Goal: Task Accomplishment & Management: Use online tool/utility

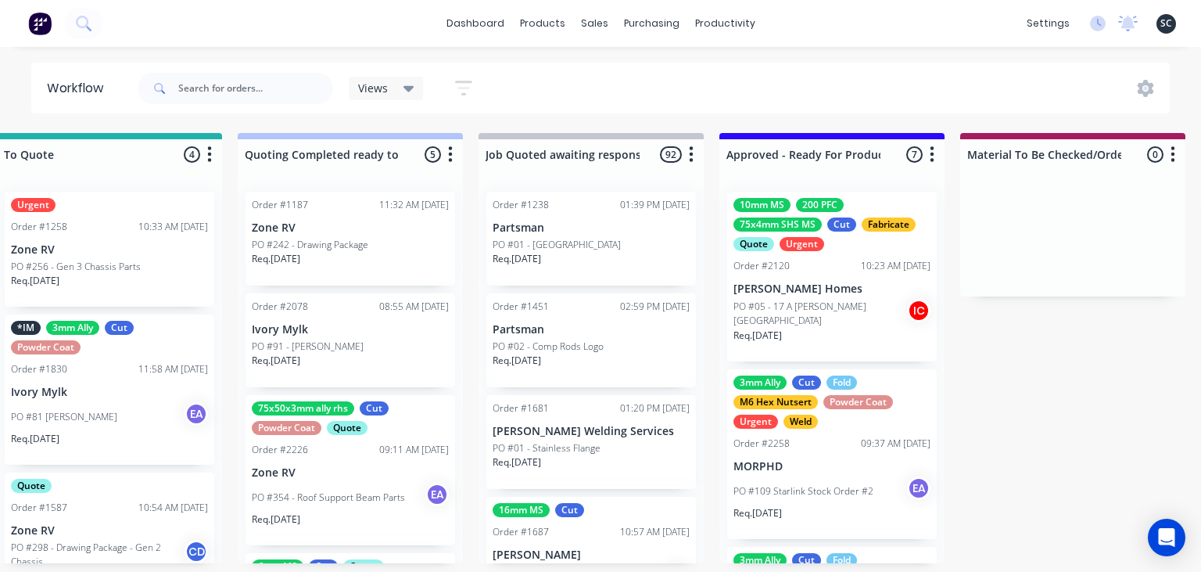
scroll to position [1154, 0]
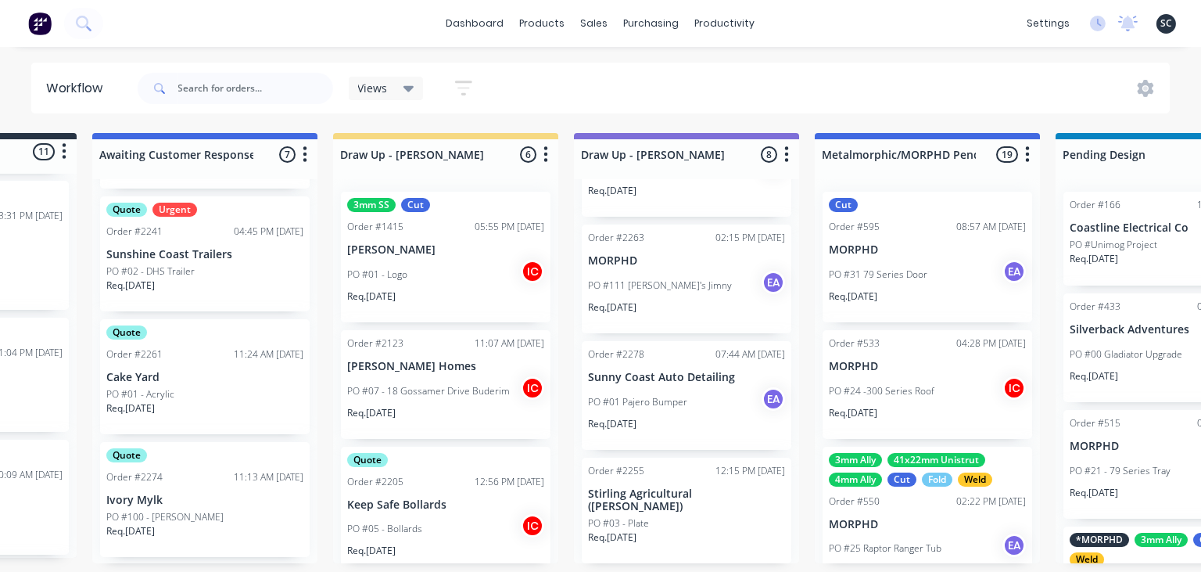
scroll to position [0, 169]
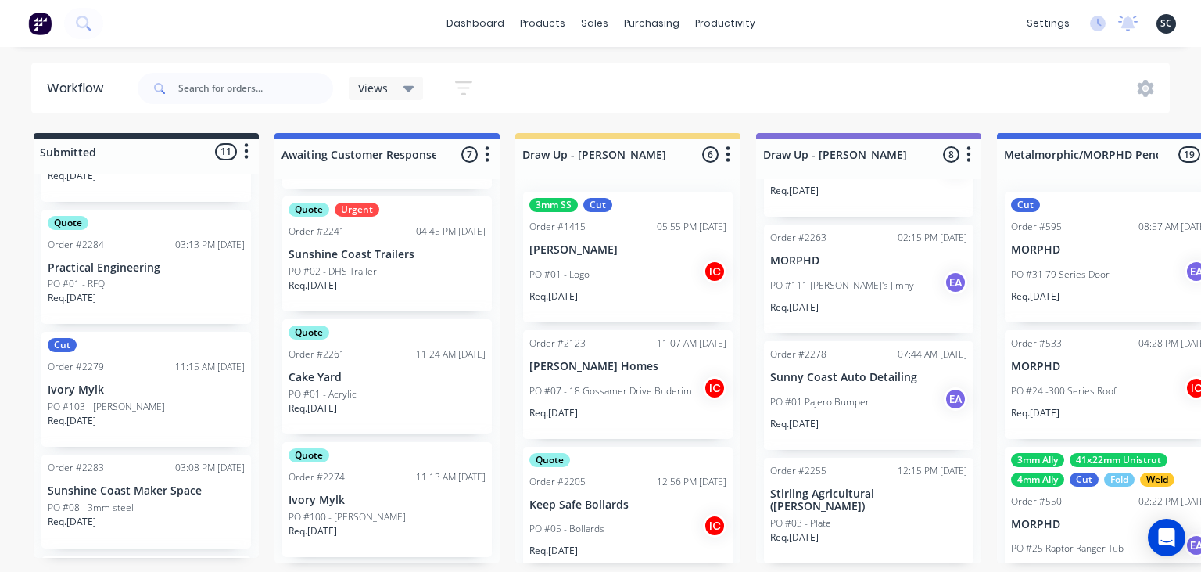
scroll to position [1012, 0]
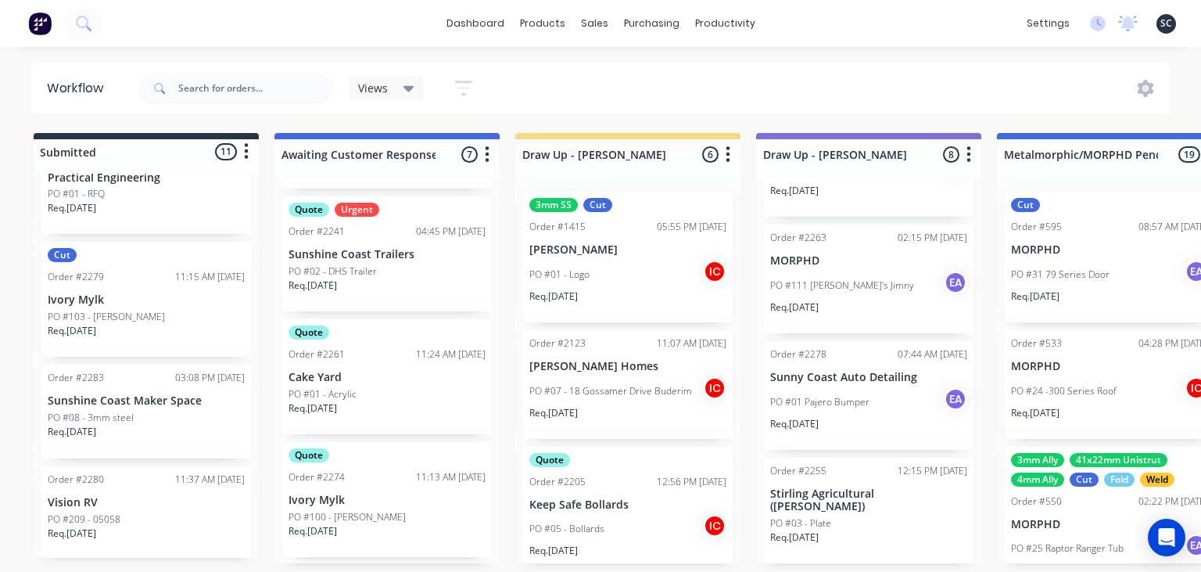
click at [127, 495] on div "Order #2280 11:37 AM 11/09/25 Vision RV PO #209 - 05058 Req. 02/10/25" at bounding box center [146, 513] width 210 height 94
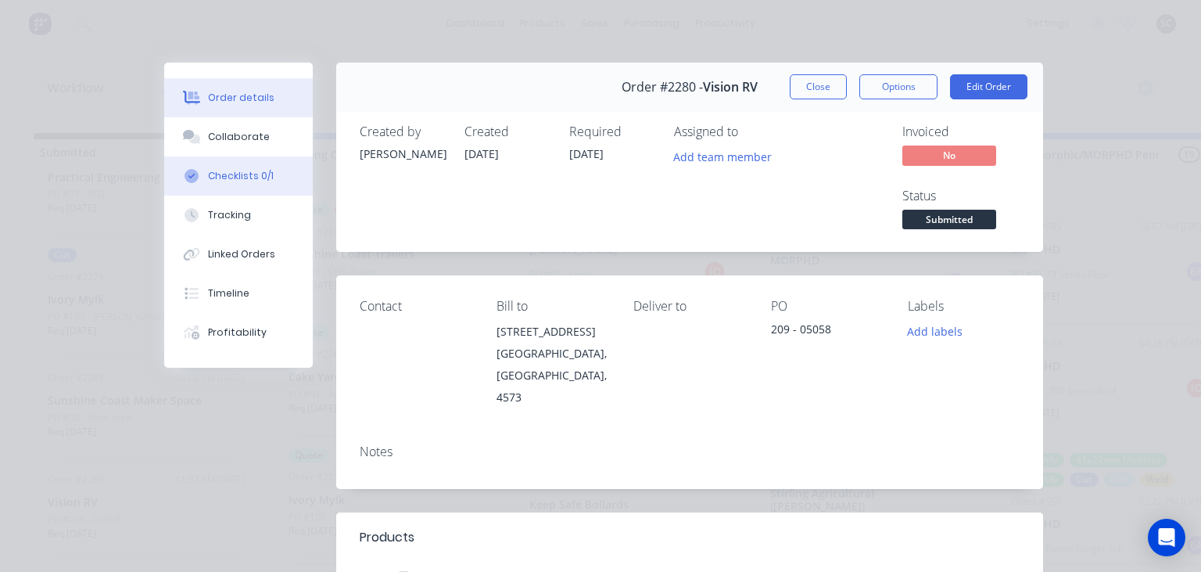
click at [245, 163] on button "Checklists 0/1" at bounding box center [238, 175] width 149 height 39
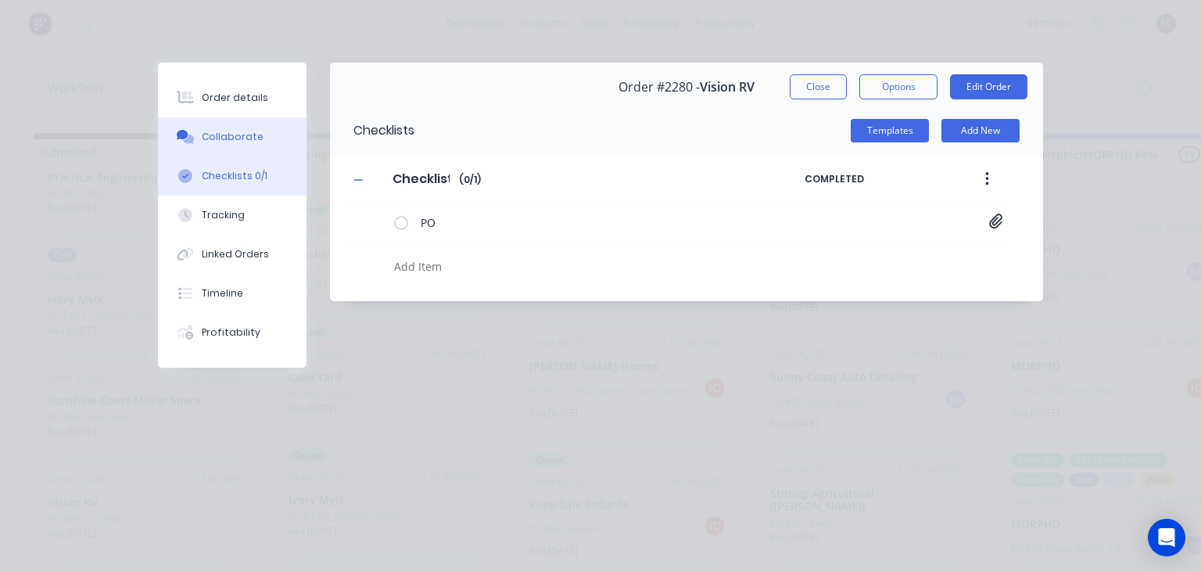
click at [248, 149] on button "Collaborate" at bounding box center [232, 136] width 149 height 39
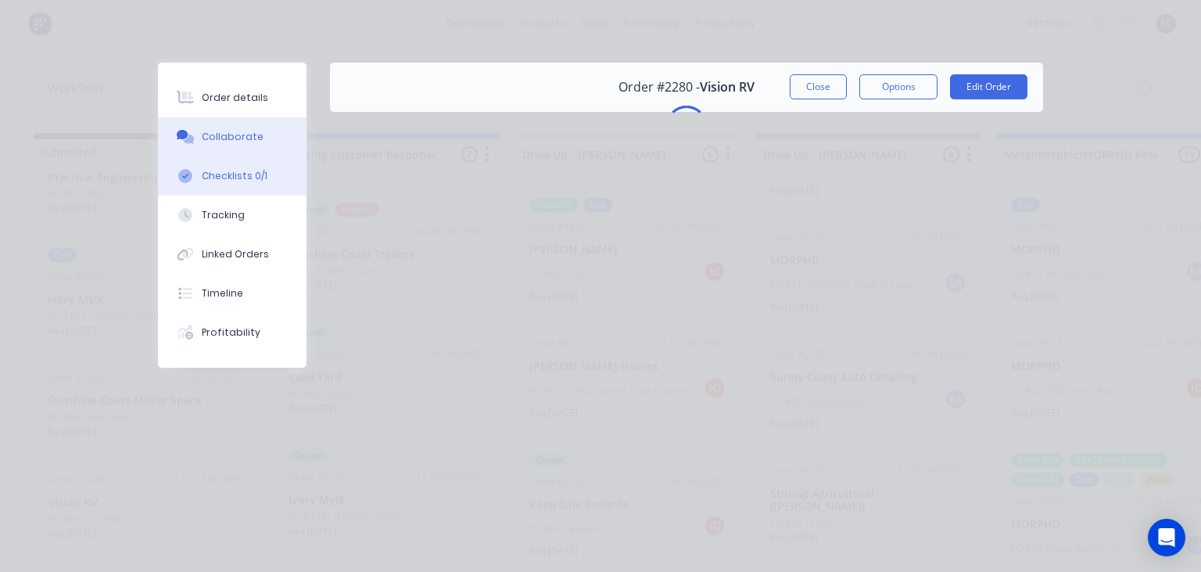
click at [264, 177] on button "Checklists 0/1" at bounding box center [232, 175] width 149 height 39
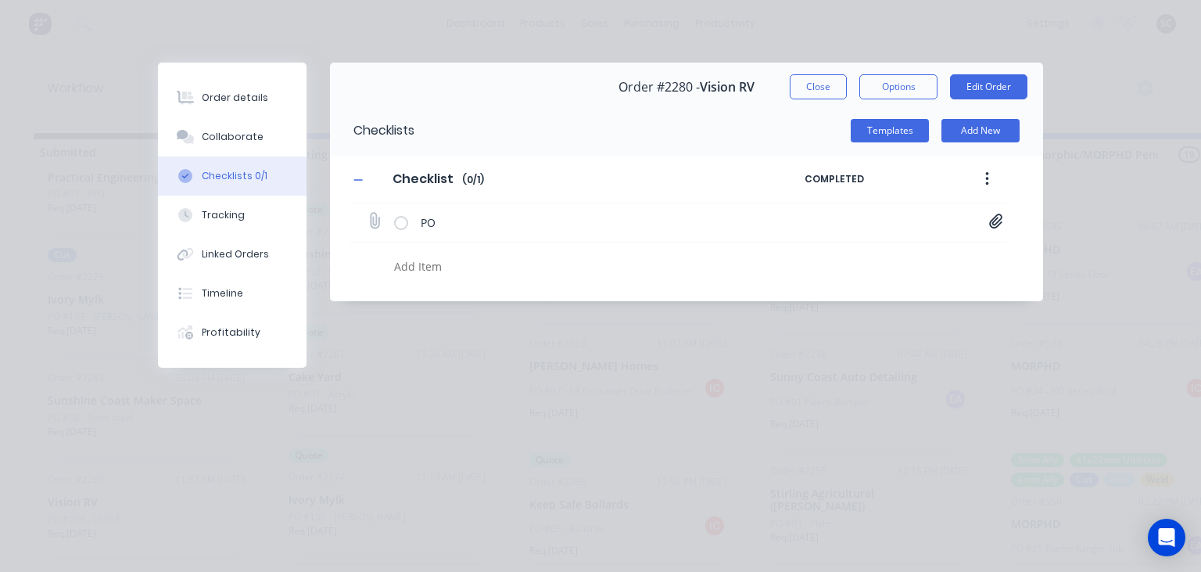
click at [997, 218] on icon at bounding box center [995, 221] width 13 height 15
click at [810, 259] on link "VISION.png" at bounding box center [870, 255] width 182 height 16
click at [822, 77] on button "Close" at bounding box center [818, 86] width 57 height 25
type textarea "x"
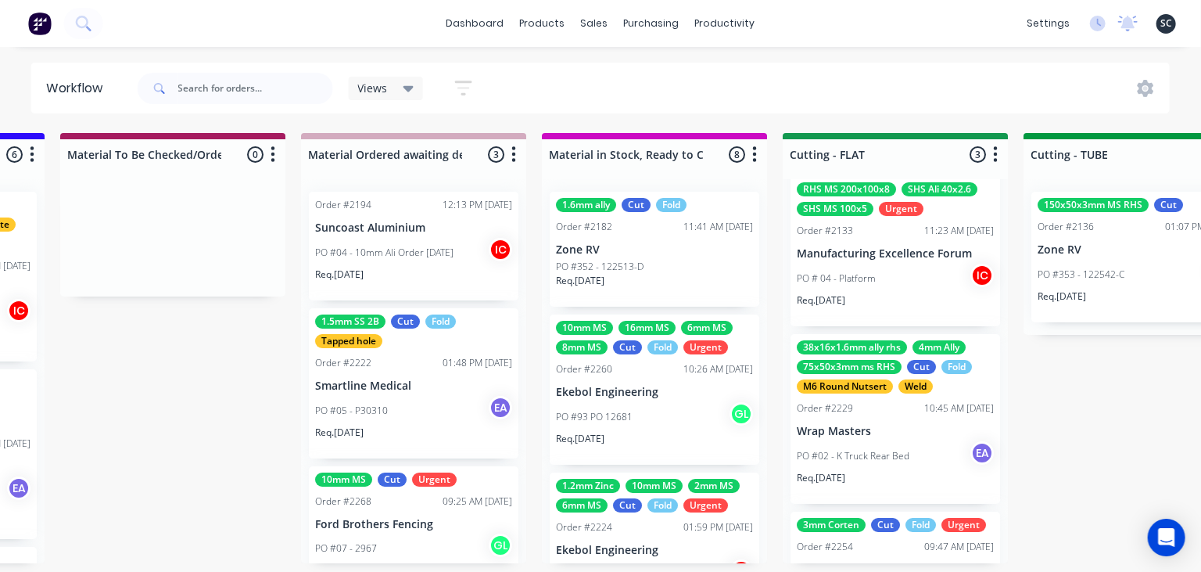
scroll to position [0, 2393]
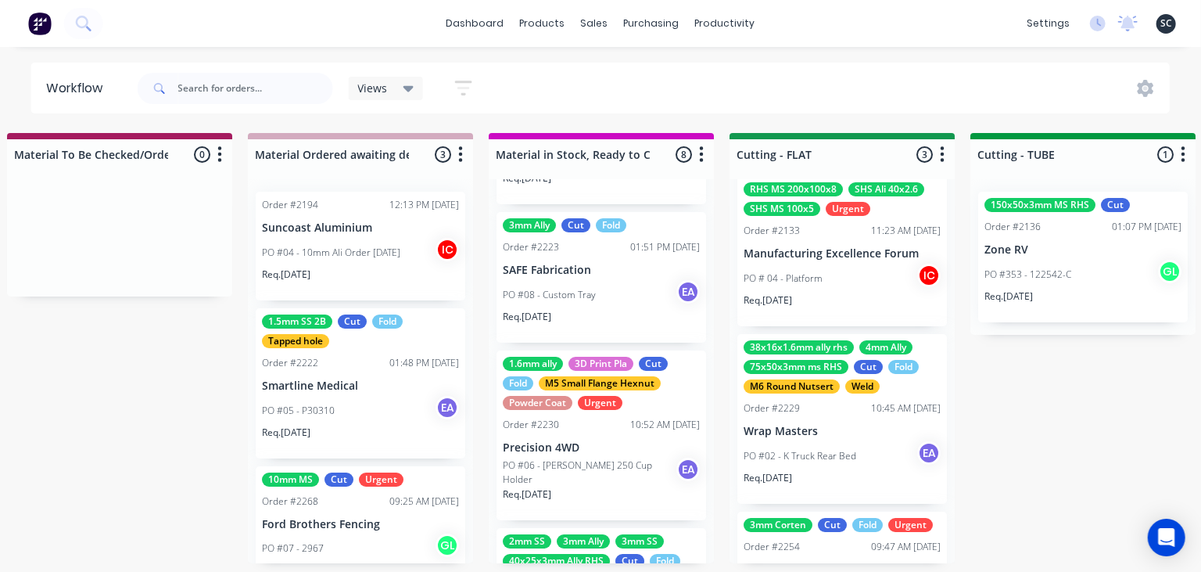
scroll to position [901, 0]
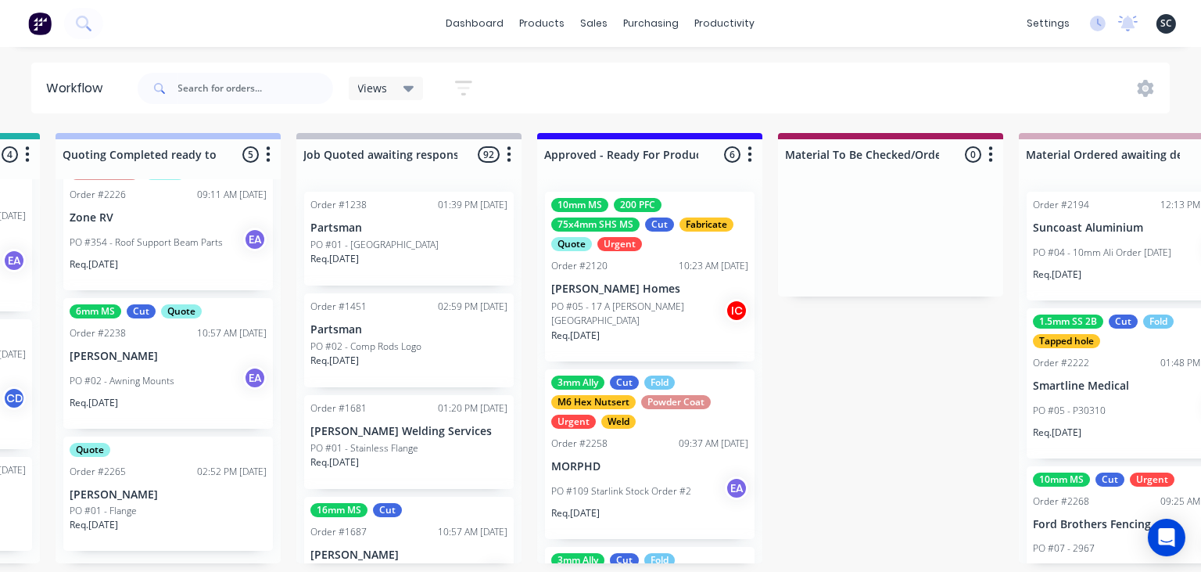
scroll to position [0, 1668]
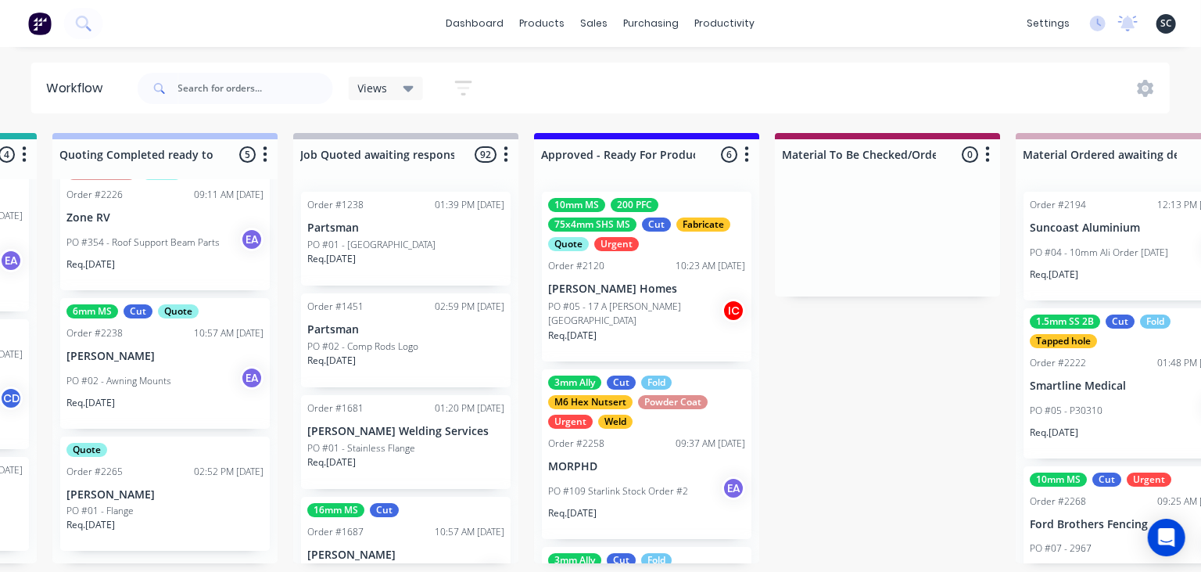
click at [591, 318] on p "PO #05 - 17 A [PERSON_NAME][GEOGRAPHIC_DATA]" at bounding box center [635, 314] width 174 height 28
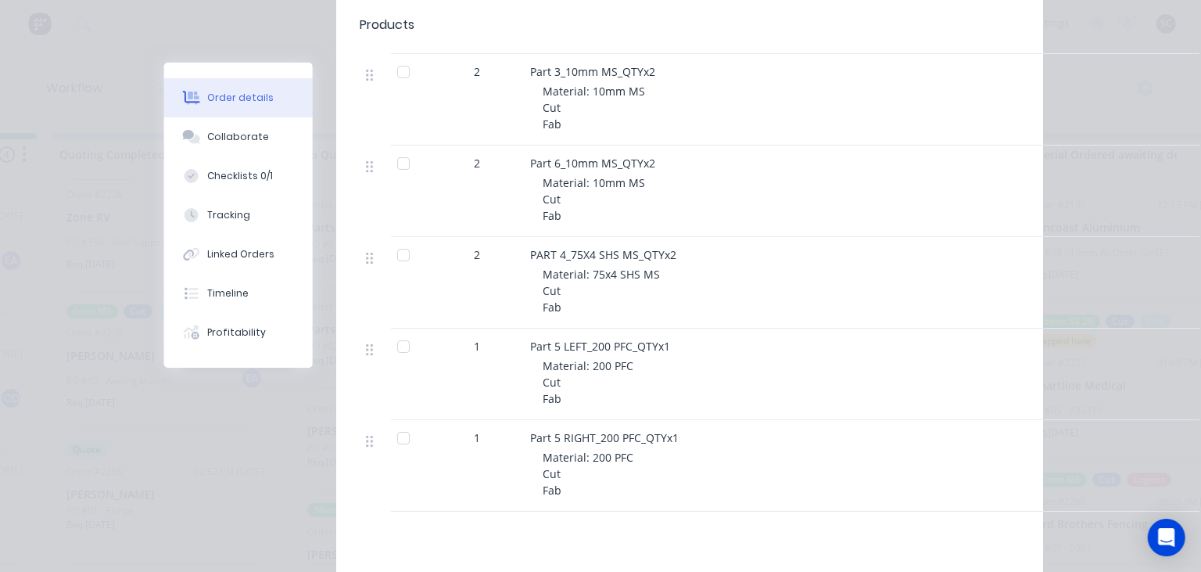
scroll to position [720, 0]
drag, startPoint x: 530, startPoint y: 350, endPoint x: 673, endPoint y: 337, distance: 143.8
click at [673, 337] on div "Part 5 LEFT_200 PFC_QTYx1 Material: 200 PFC Cut Fab" at bounding box center [837, 379] width 626 height 92
copy span "Part 5 LEFT_200 PFC_QTYx1"
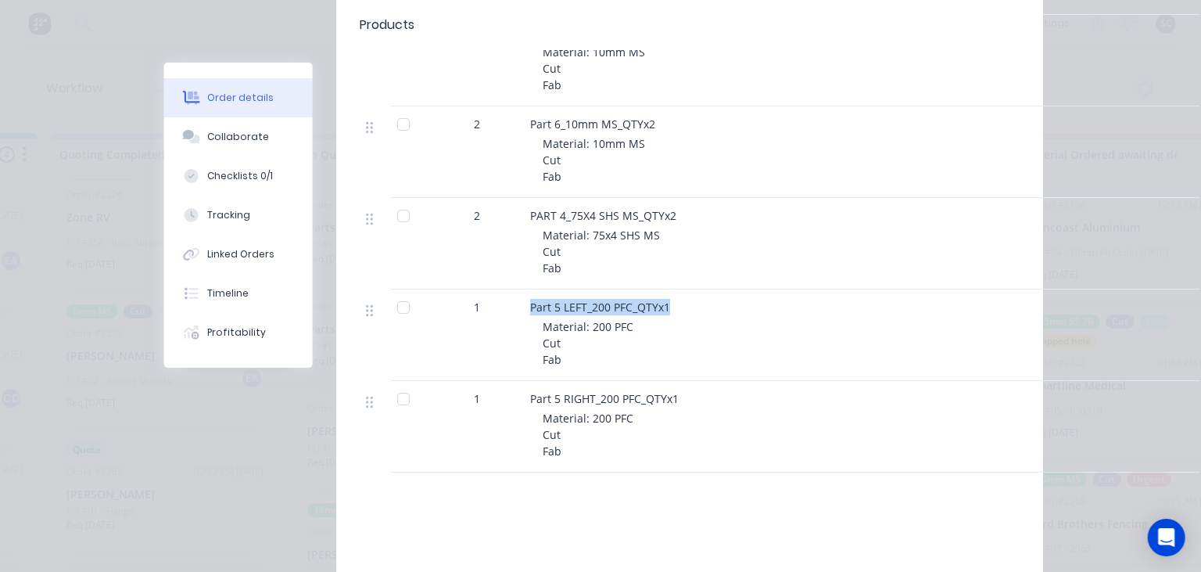
scroll to position [900, 0]
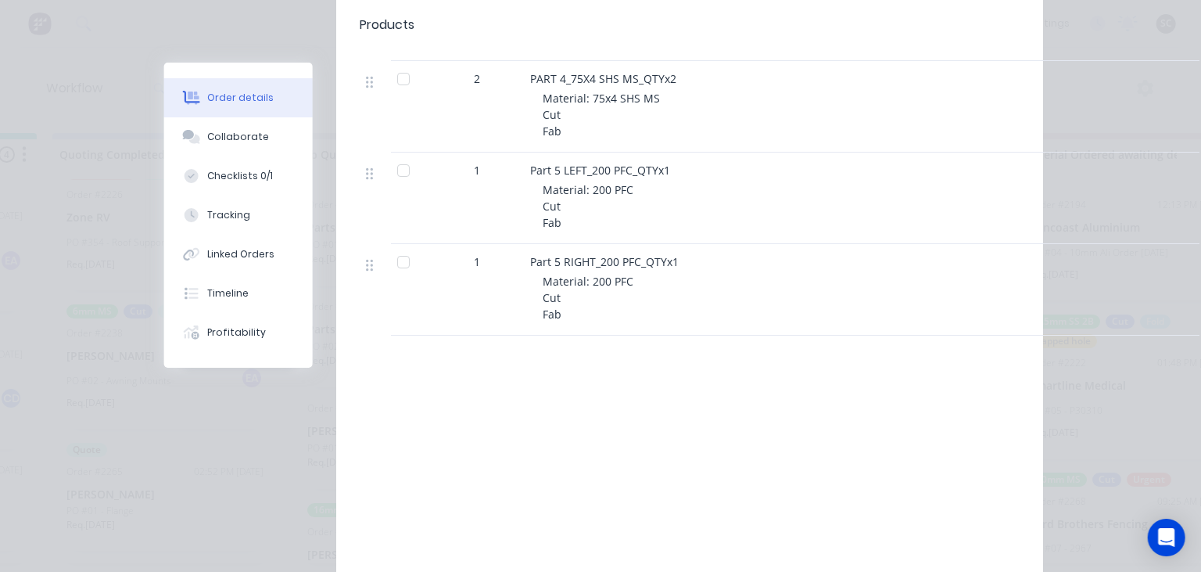
click at [715, 258] on div "Part 5 RIGHT_200 PFC_QTYx1" at bounding box center [836, 261] width 613 height 16
drag, startPoint x: 528, startPoint y: 263, endPoint x: 691, endPoint y: 263, distance: 162.7
click at [691, 263] on div "Part 5 RIGHT_200 PFC_QTYx1 Material: 200 PFC Cut Fab" at bounding box center [837, 290] width 626 height 92
copy span "Part 5 RIGHT_200 PFC_QTYx1"
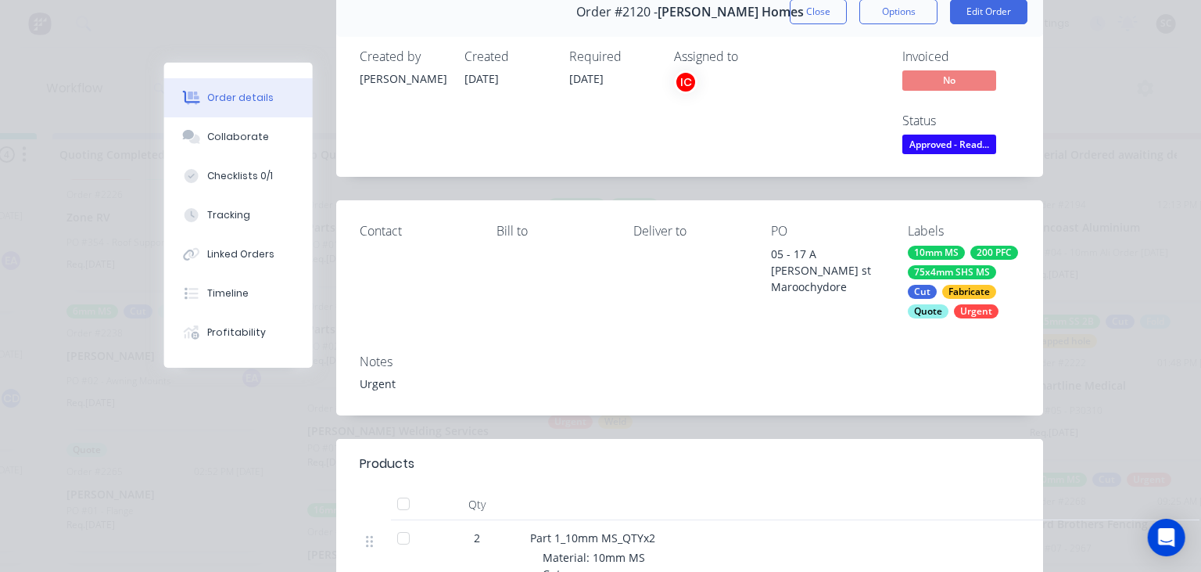
scroll to position [0, 0]
